Goal: Find specific page/section: Find specific page/section

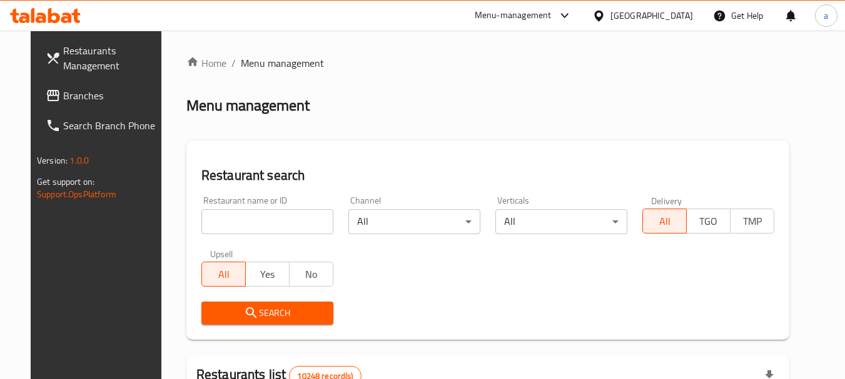
click at [85, 92] on span "Branches" at bounding box center [112, 95] width 99 height 15
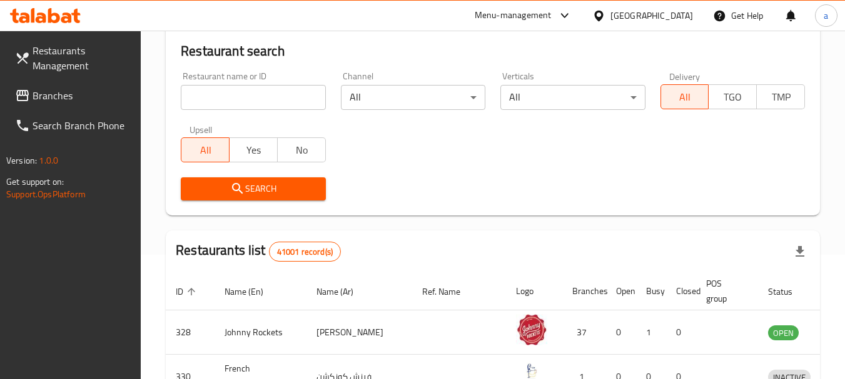
scroll to position [125, 0]
click at [88, 89] on span "Branches" at bounding box center [82, 95] width 99 height 15
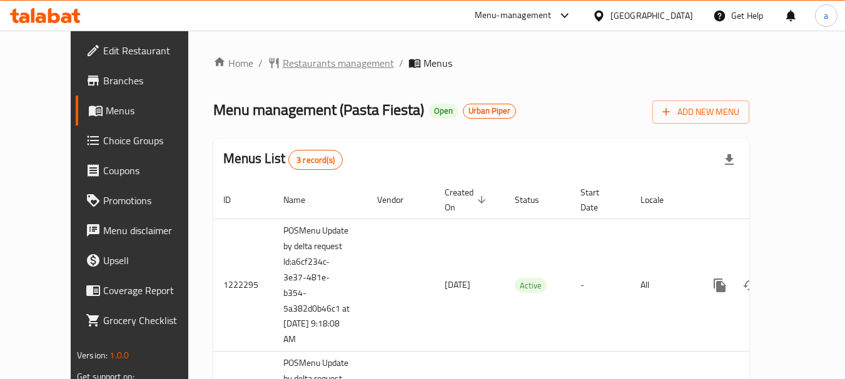
click at [289, 63] on span "Restaurants management" at bounding box center [338, 63] width 111 height 15
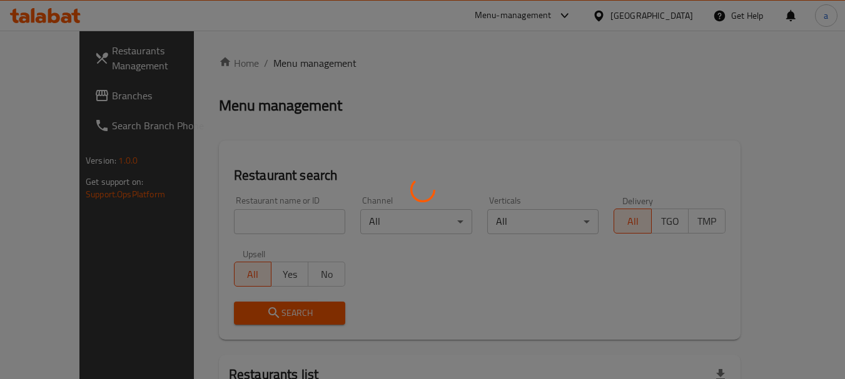
click at [251, 228] on div at bounding box center [422, 189] width 845 height 379
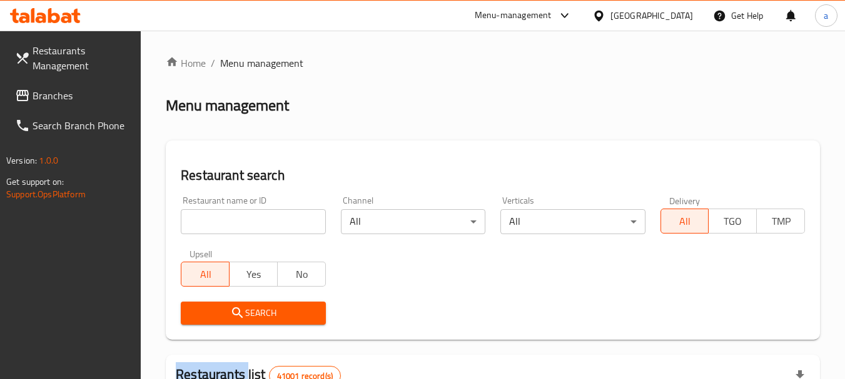
click at [251, 227] on input "search" at bounding box center [253, 221] width 144 height 25
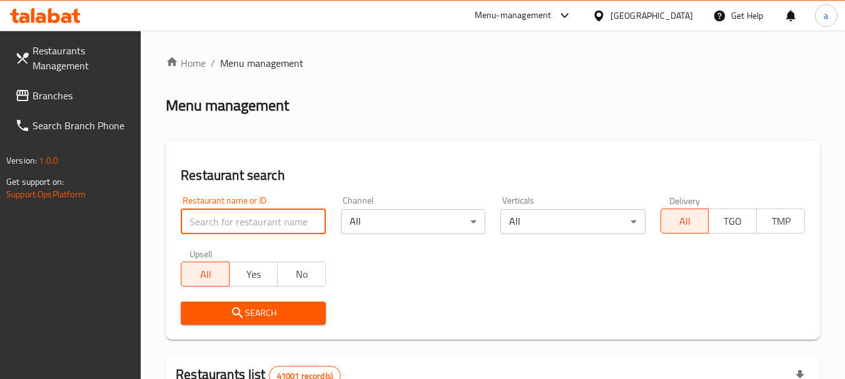
paste input "633516"
type input "633516"
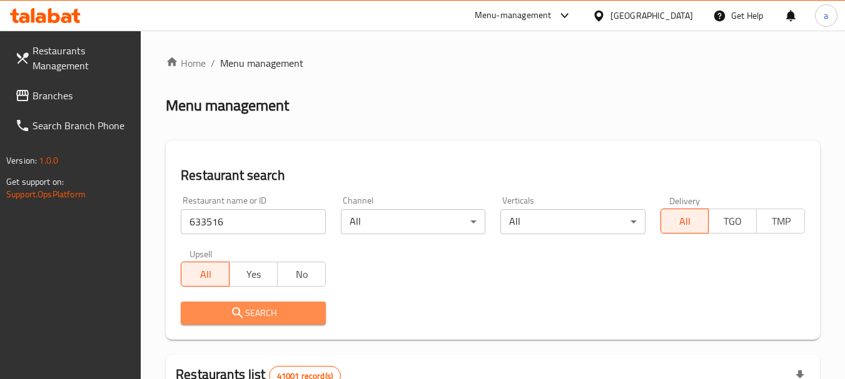
click at [224, 307] on span "Search" at bounding box center [253, 314] width 124 height 16
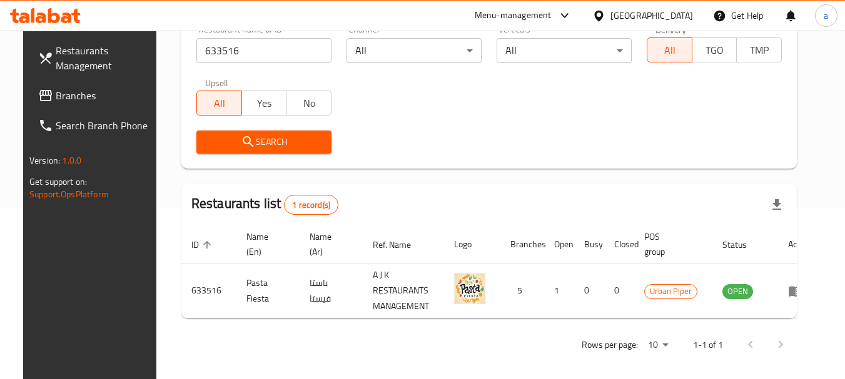
scroll to position [178, 0]
